Goal: Obtain resource: Obtain resource

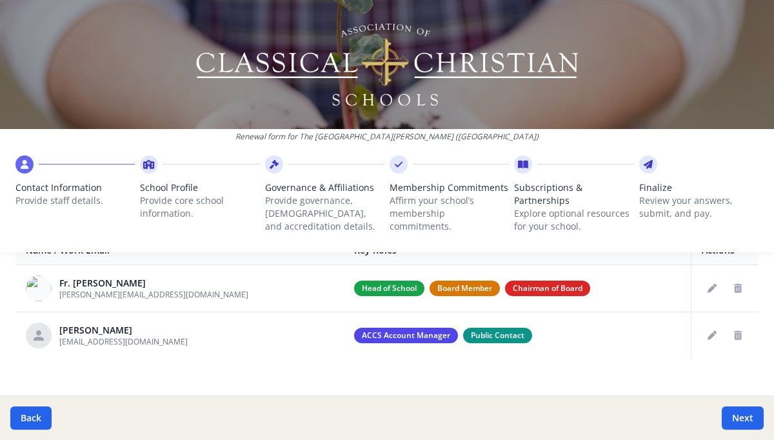
scroll to position [542, 0]
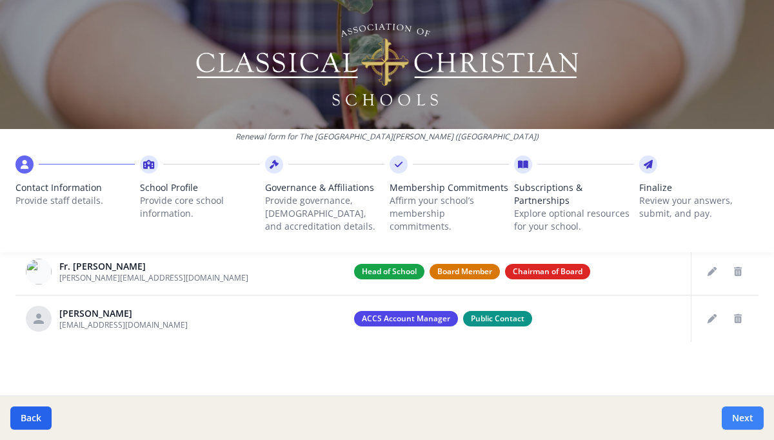
click at [738, 422] on button "Next" at bounding box center [743, 417] width 42 height 23
type input "(214) 521-6062"
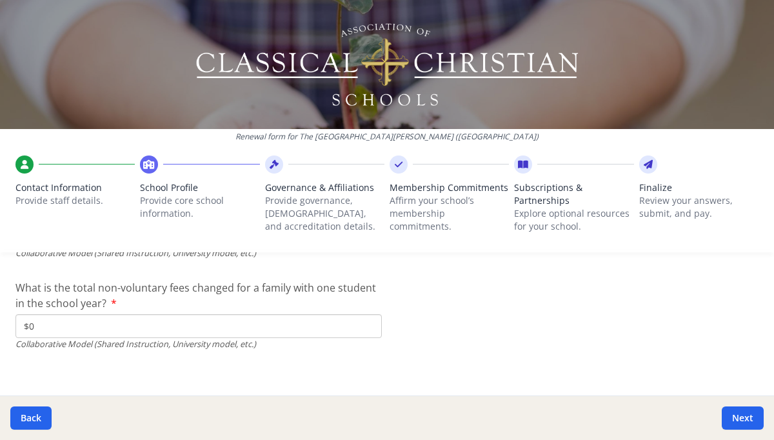
scroll to position [4388, 0]
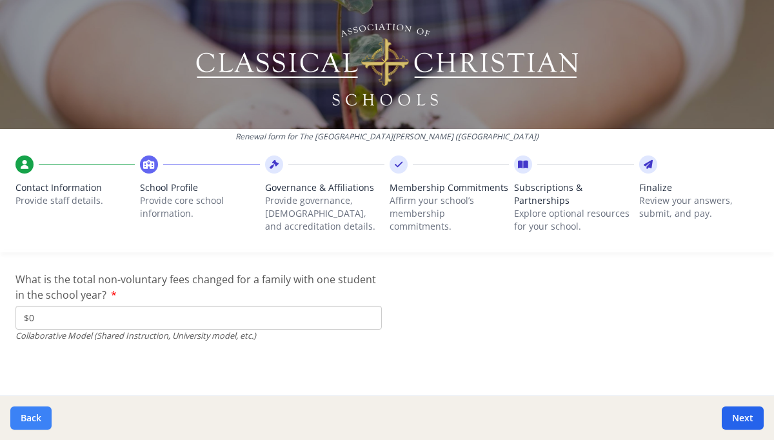
click at [39, 426] on button "Back" at bounding box center [30, 417] width 41 height 23
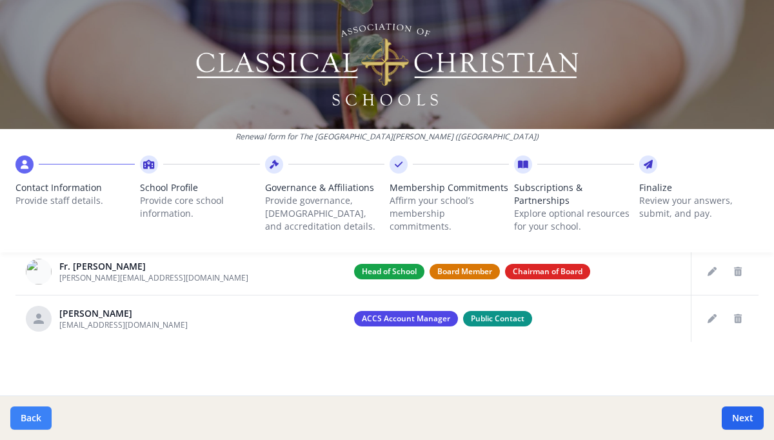
click at [39, 426] on button "Back" at bounding box center [30, 417] width 41 height 23
click at [21, 421] on button "Back" at bounding box center [30, 417] width 41 height 23
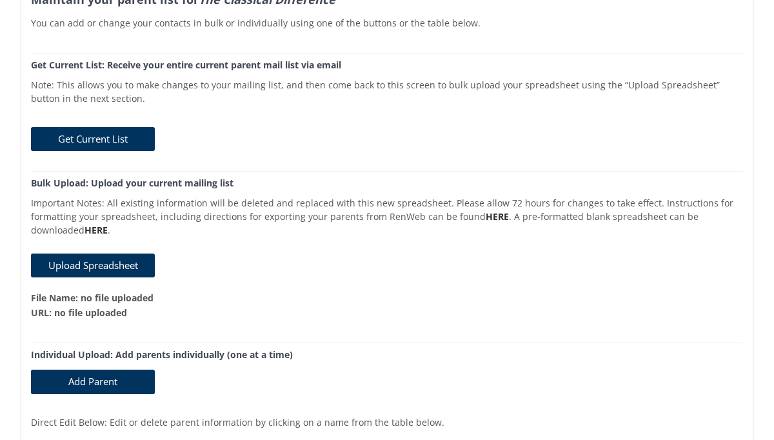
scroll to position [118, 0]
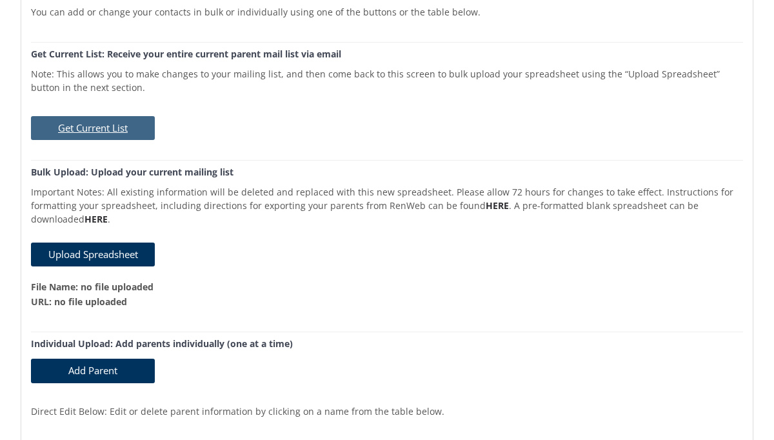
click at [116, 126] on button "Get Current List" at bounding box center [93, 128] width 124 height 24
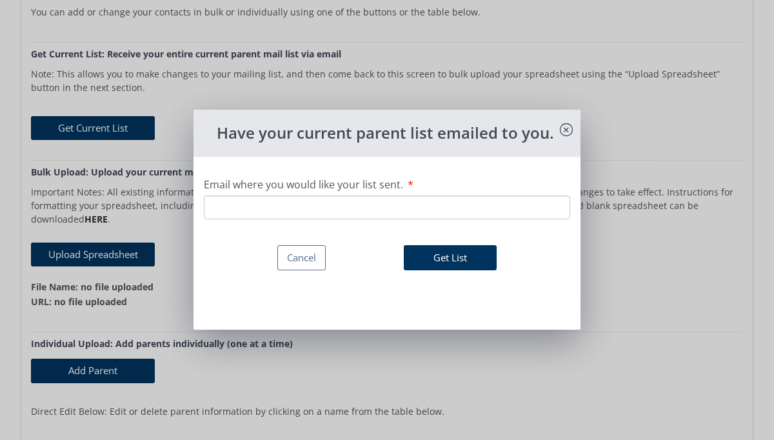
click at [321, 208] on input "Email where you would like your list sent." at bounding box center [387, 207] width 366 height 24
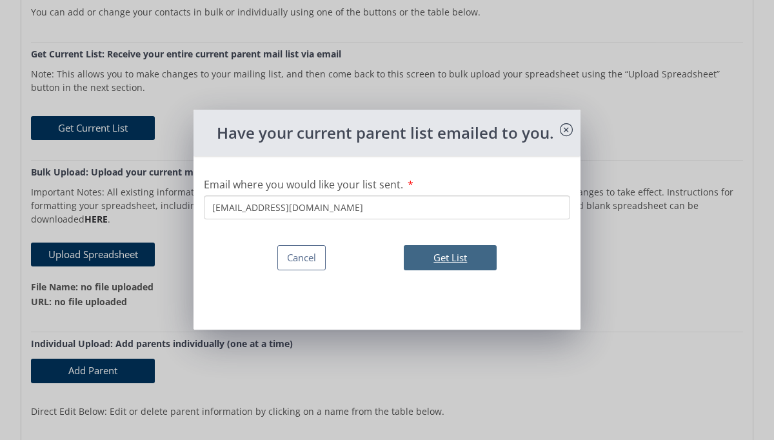
type input "[EMAIL_ADDRESS][DOMAIN_NAME]"
click at [425, 255] on button "Get List" at bounding box center [450, 257] width 93 height 25
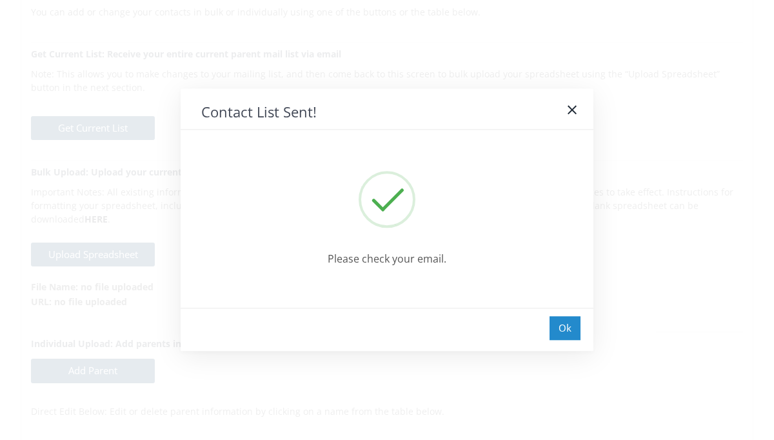
click at [569, 325] on div "Ok" at bounding box center [564, 328] width 31 height 24
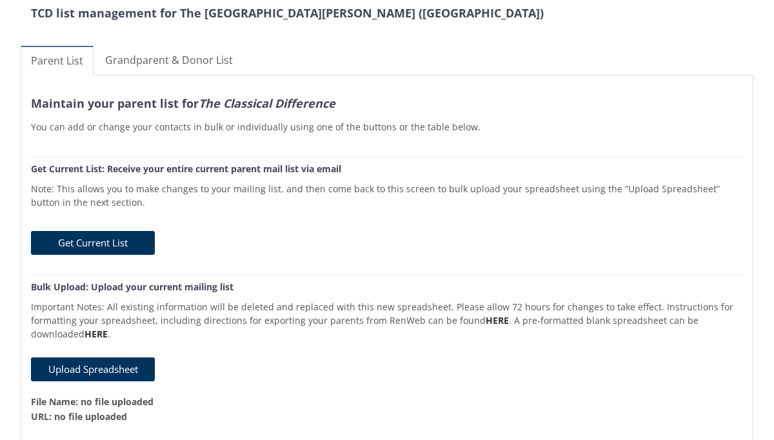
scroll to position [0, 0]
